Goal: Check status: Check status

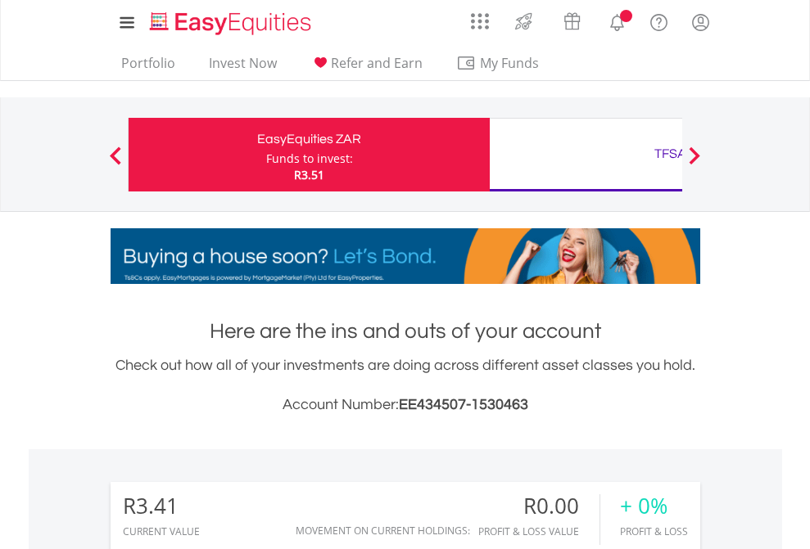
scroll to position [157, 257]
click at [266, 155] on div "Funds to invest:" at bounding box center [309, 159] width 87 height 16
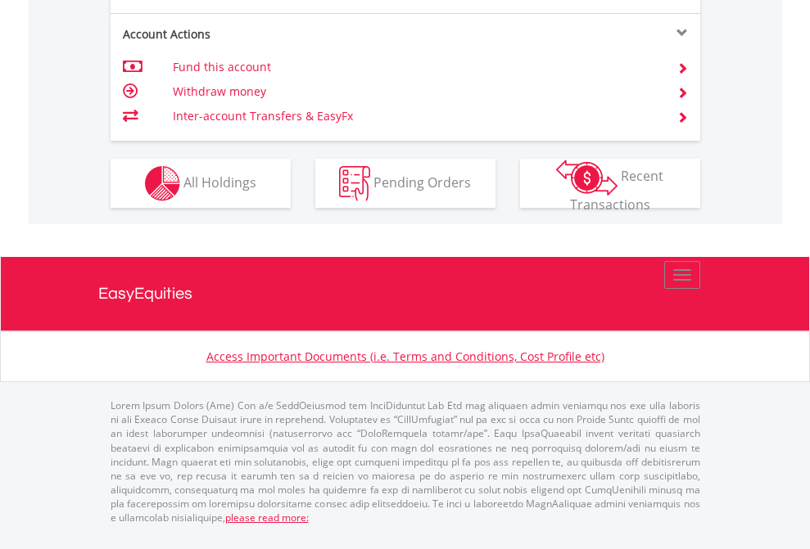
scroll to position [1536, 0]
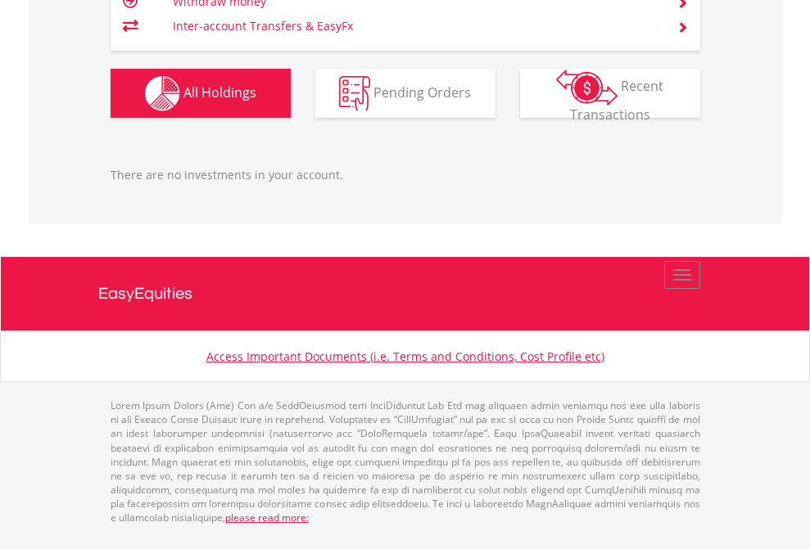
scroll to position [157, 257]
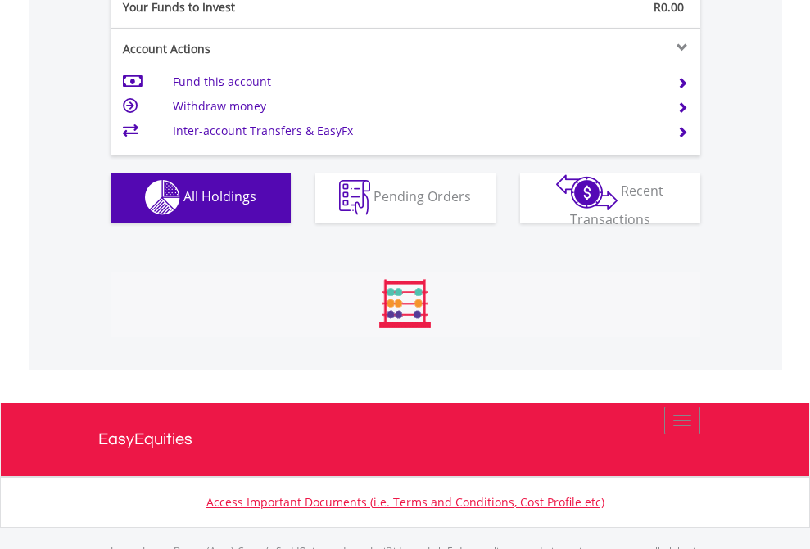
scroll to position [1621, 0]
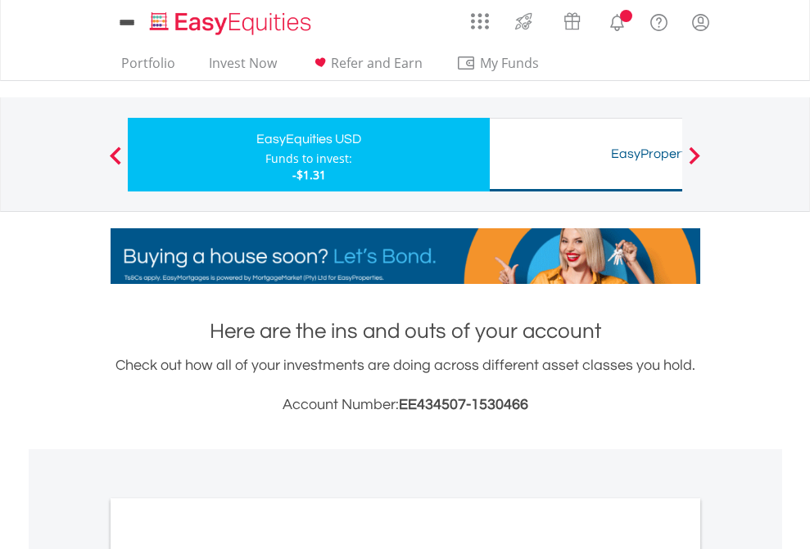
scroll to position [984, 0]
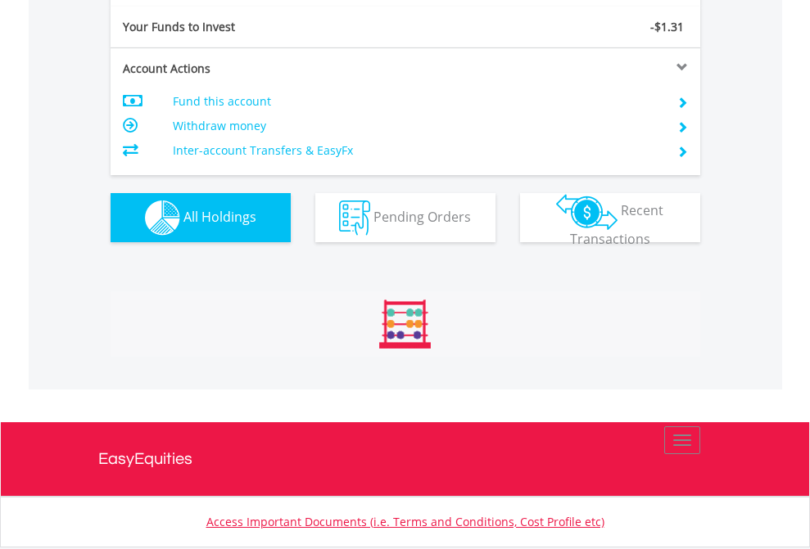
scroll to position [1821, 0]
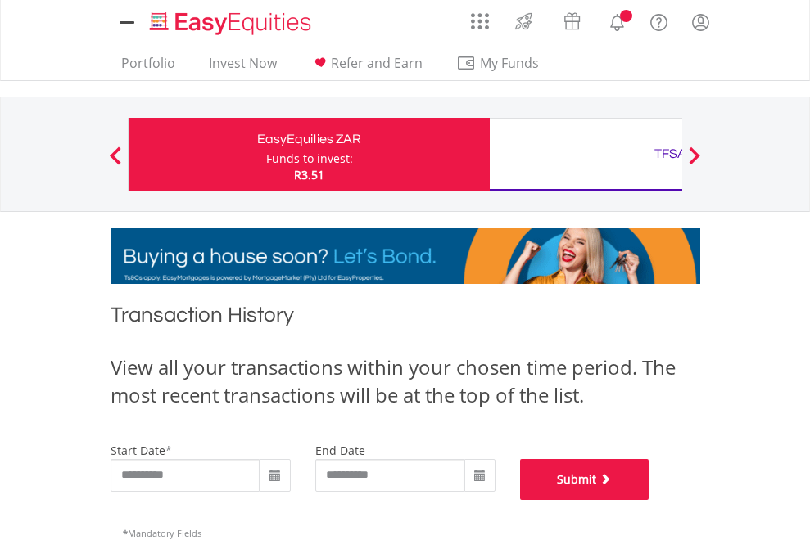
click at [649, 500] on button "Submit" at bounding box center [584, 479] width 129 height 41
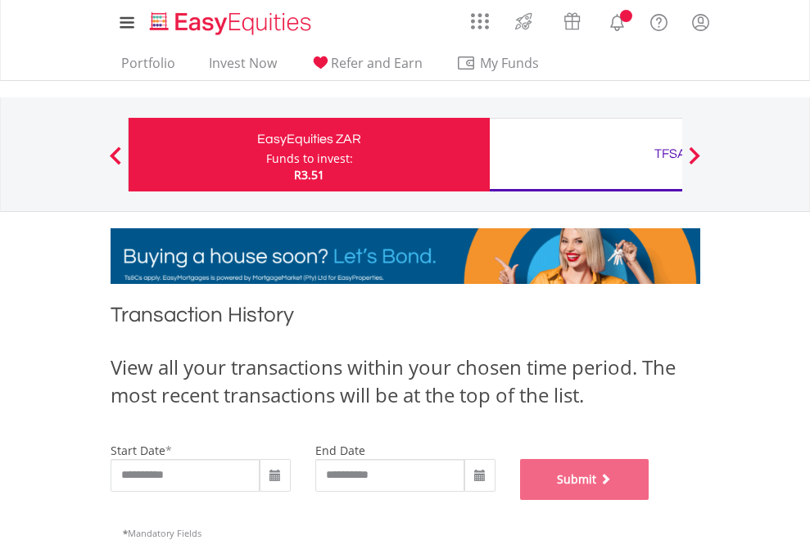
scroll to position [664, 0]
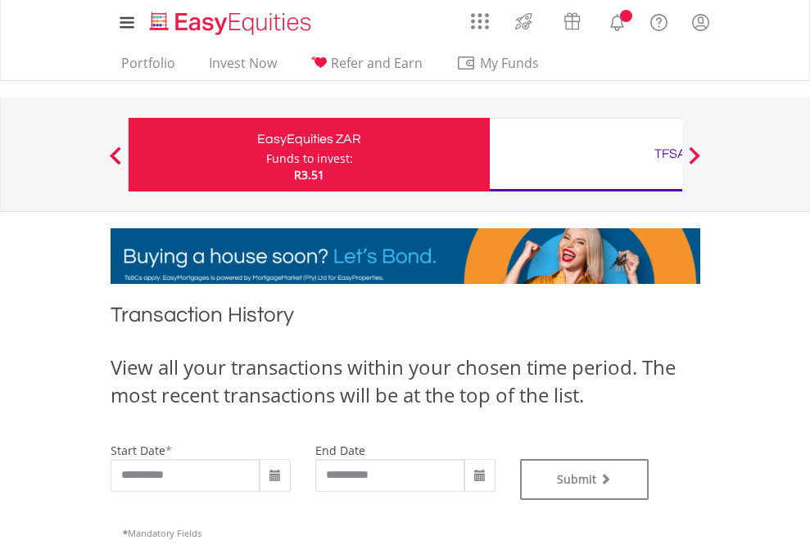
click at [585, 155] on div "TFSA" at bounding box center [669, 153] width 341 height 23
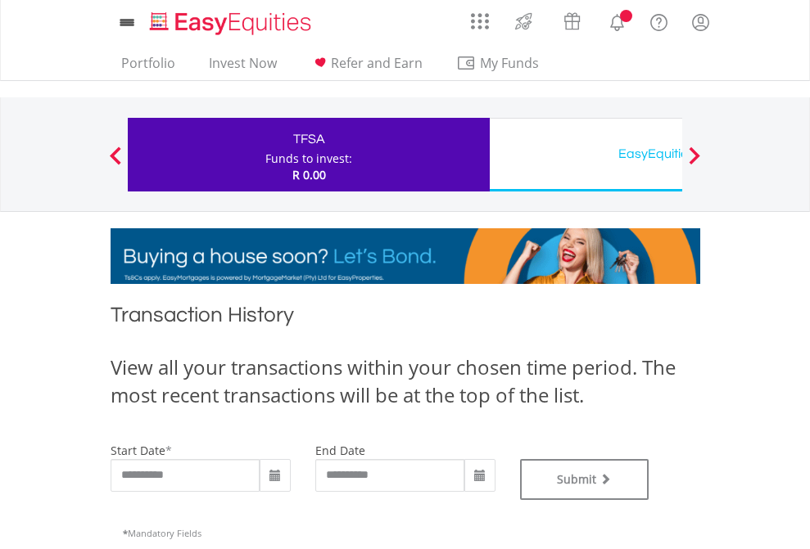
type input "**********"
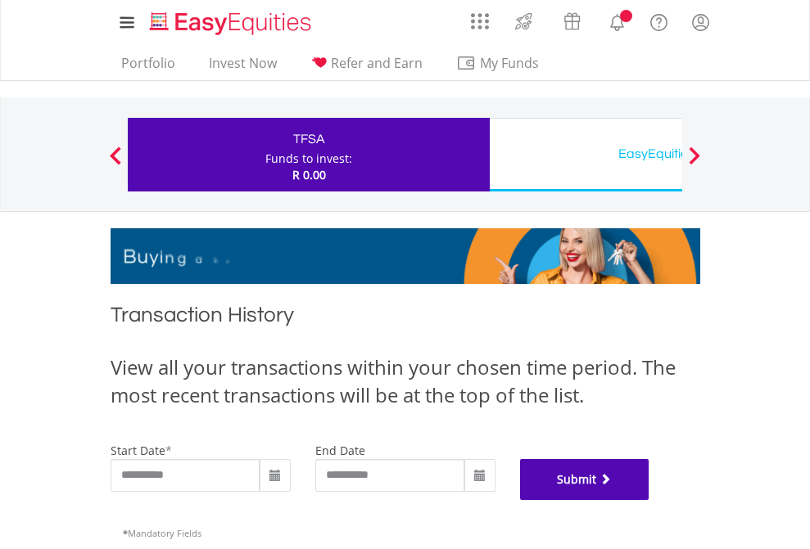
click at [649, 500] on button "Submit" at bounding box center [584, 479] width 129 height 41
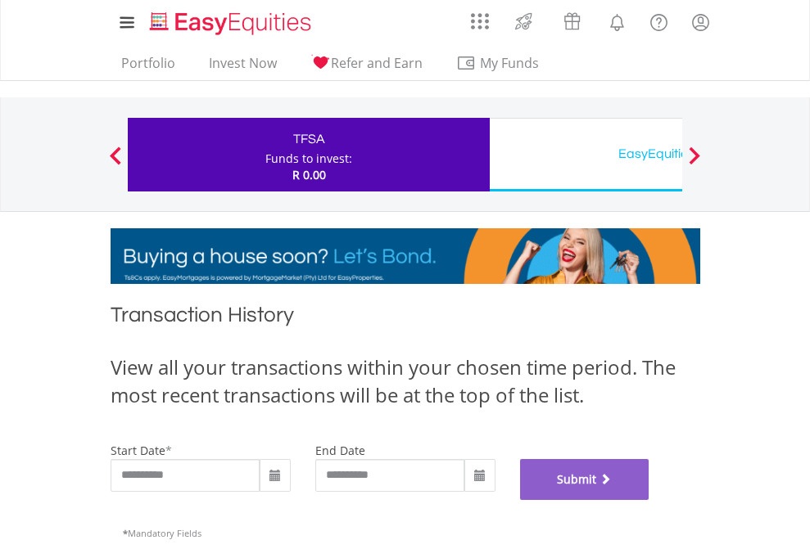
scroll to position [664, 0]
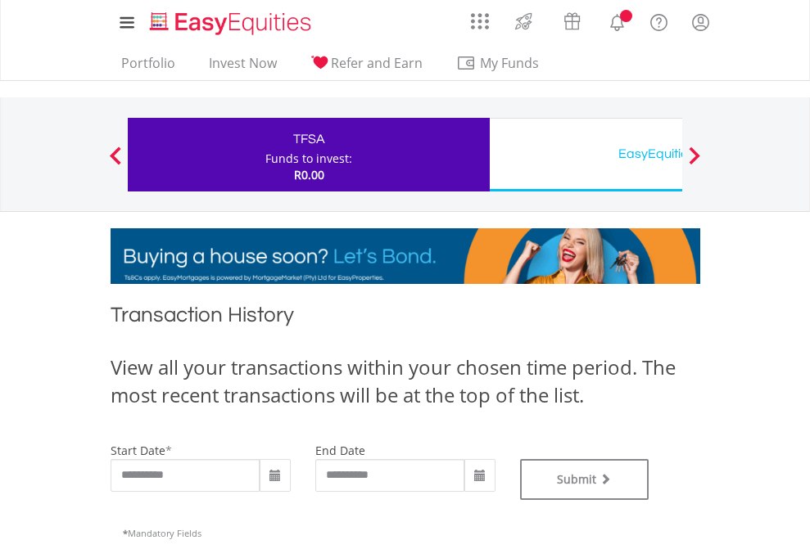
click at [585, 155] on div "EasyEquities USD" at bounding box center [669, 153] width 341 height 23
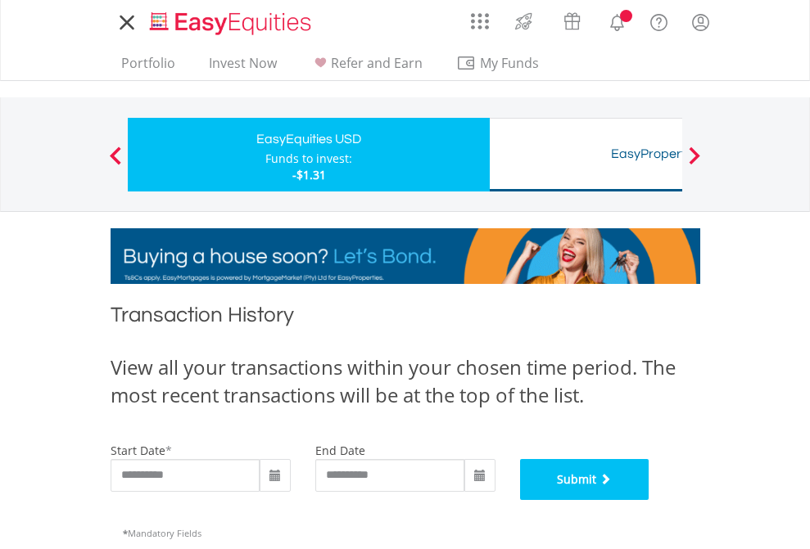
click at [649, 500] on button "Submit" at bounding box center [584, 479] width 129 height 41
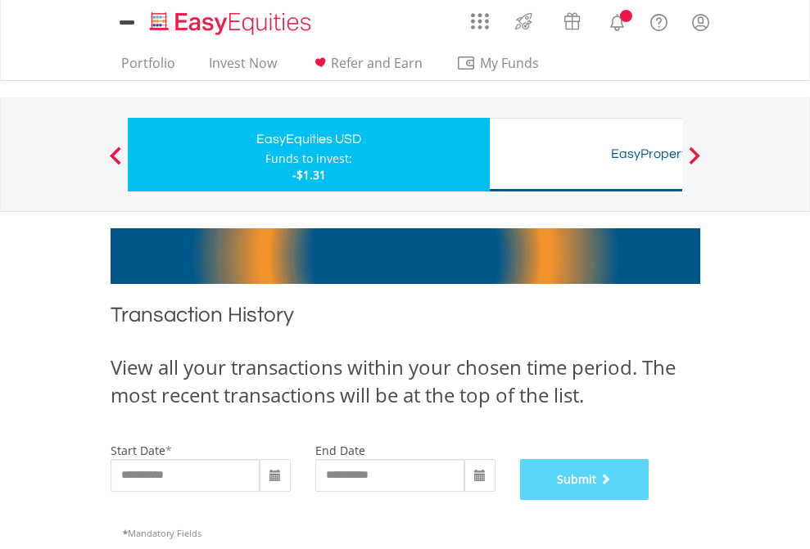
scroll to position [664, 0]
